Goal: Find specific page/section: Find specific page/section

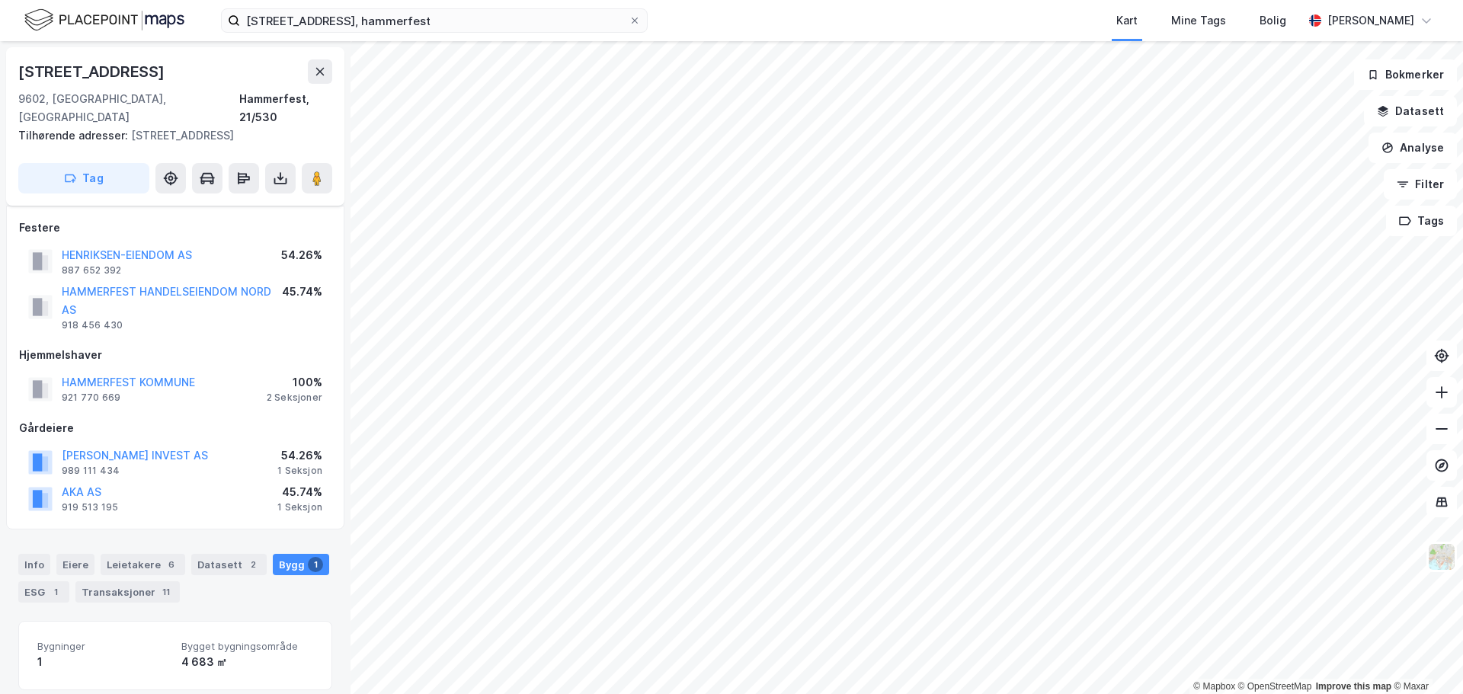
scroll to position [167, 0]
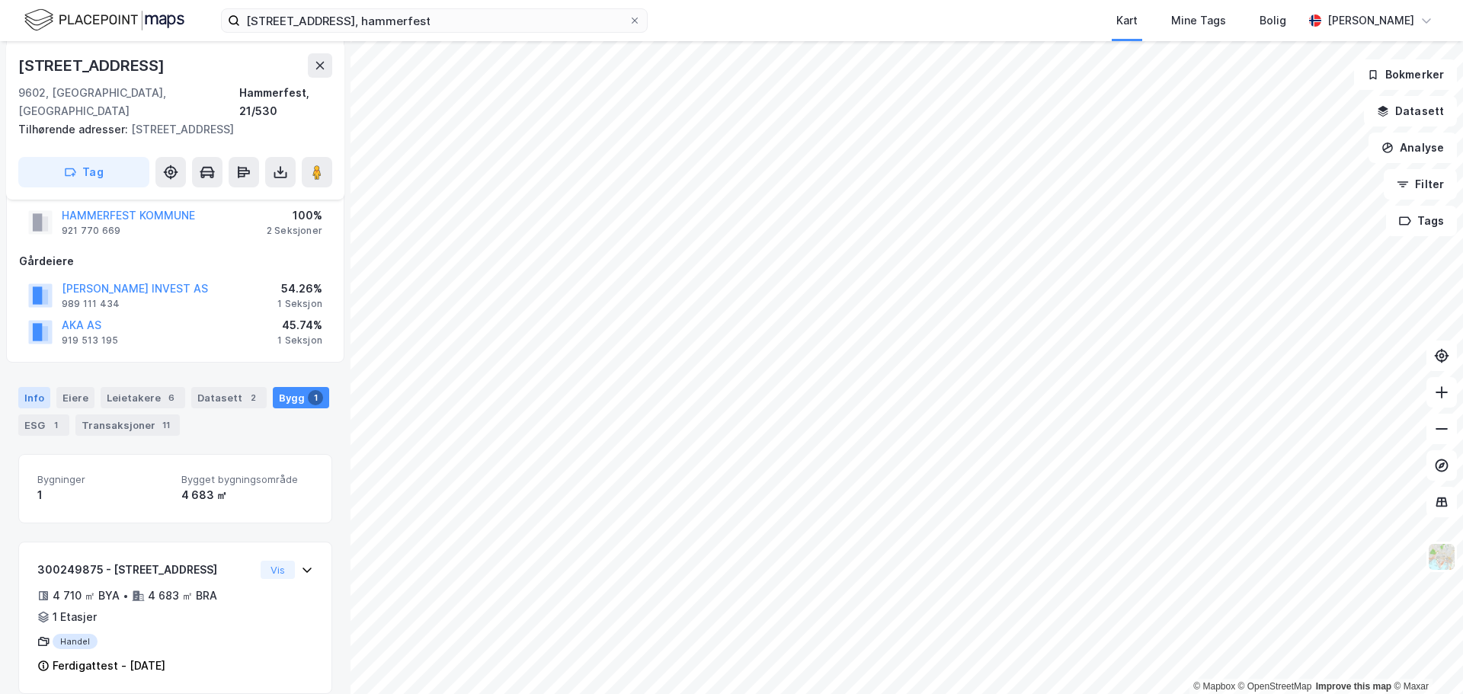
click at [25, 387] on div "Info" at bounding box center [34, 397] width 32 height 21
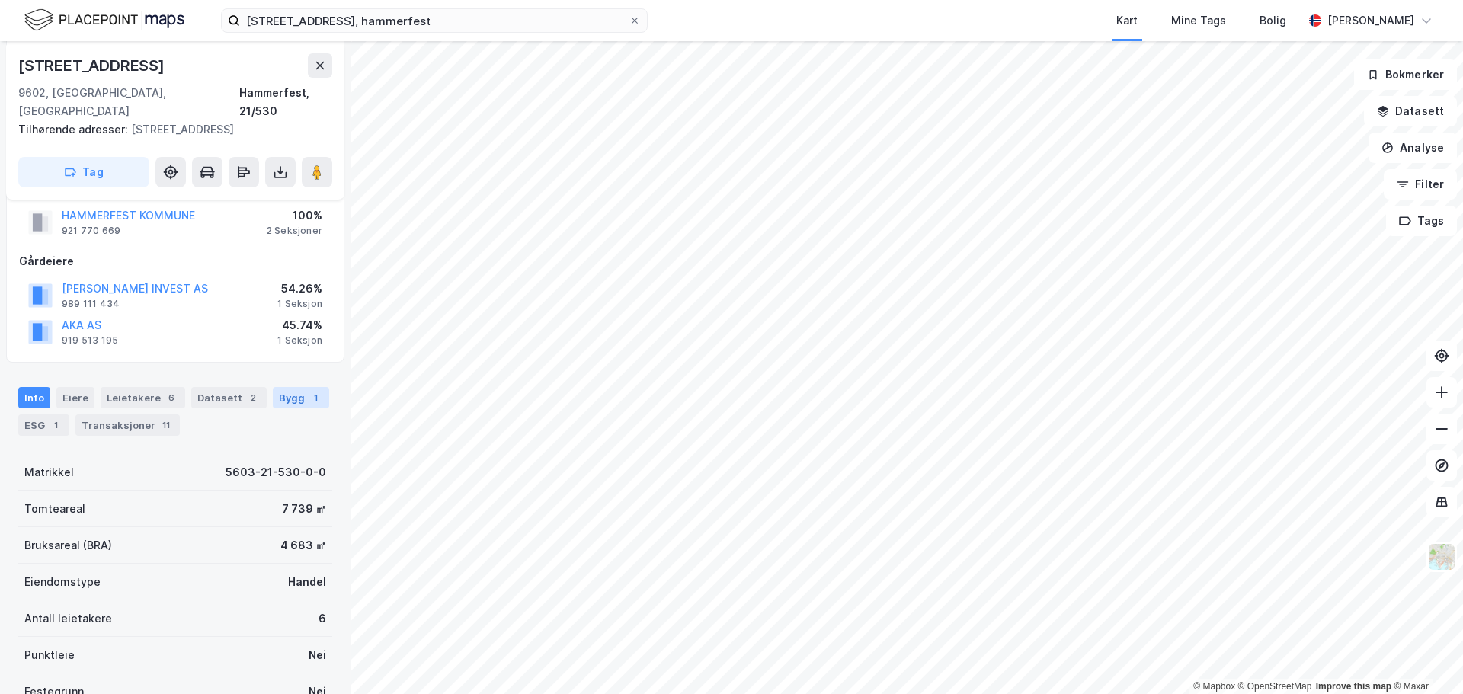
click at [273, 387] on div "Bygg 1" at bounding box center [301, 397] width 56 height 21
